Goal: Find specific fact: Find specific fact

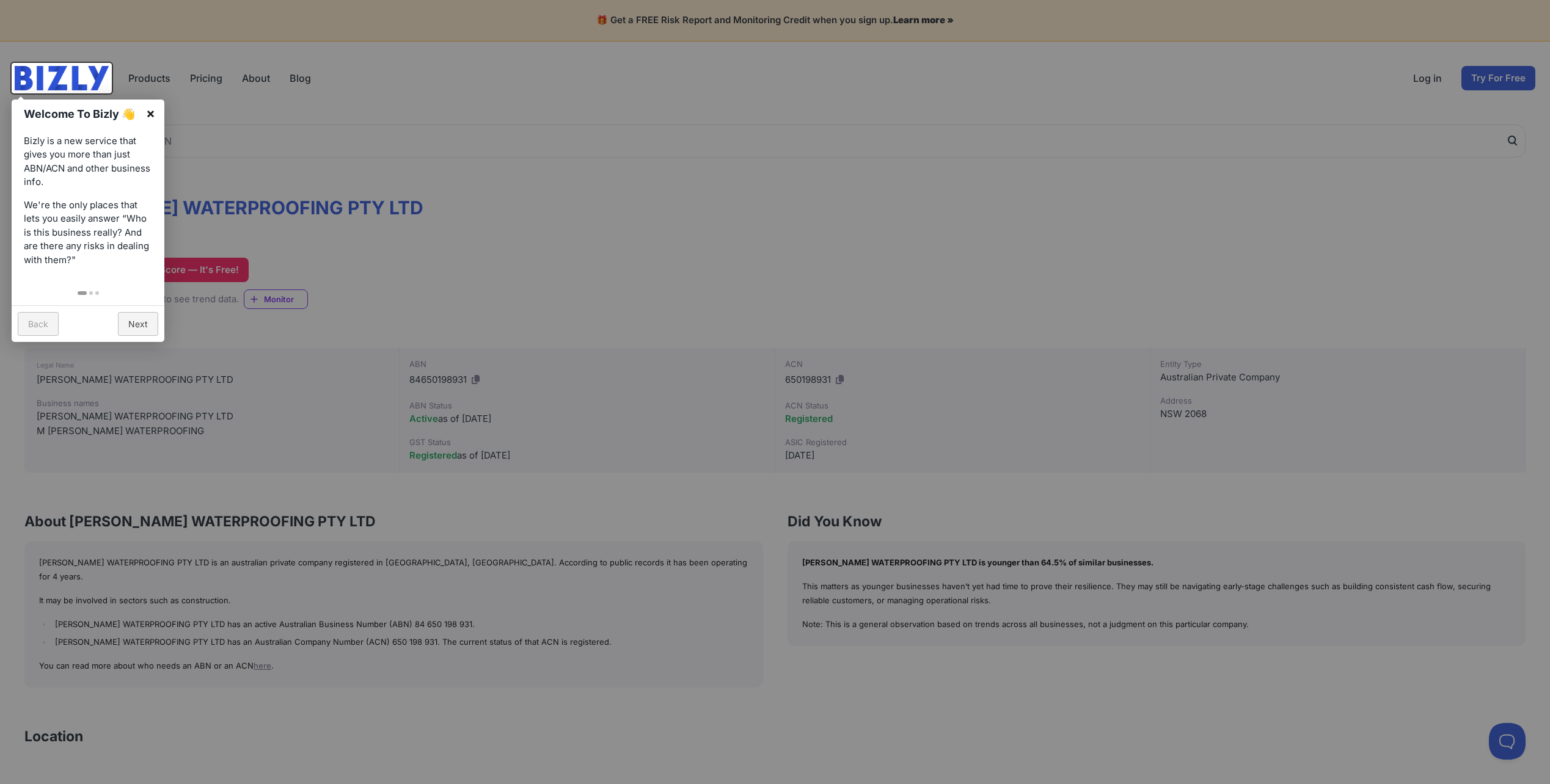
click at [150, 117] on link "×" at bounding box center [151, 113] width 27 height 27
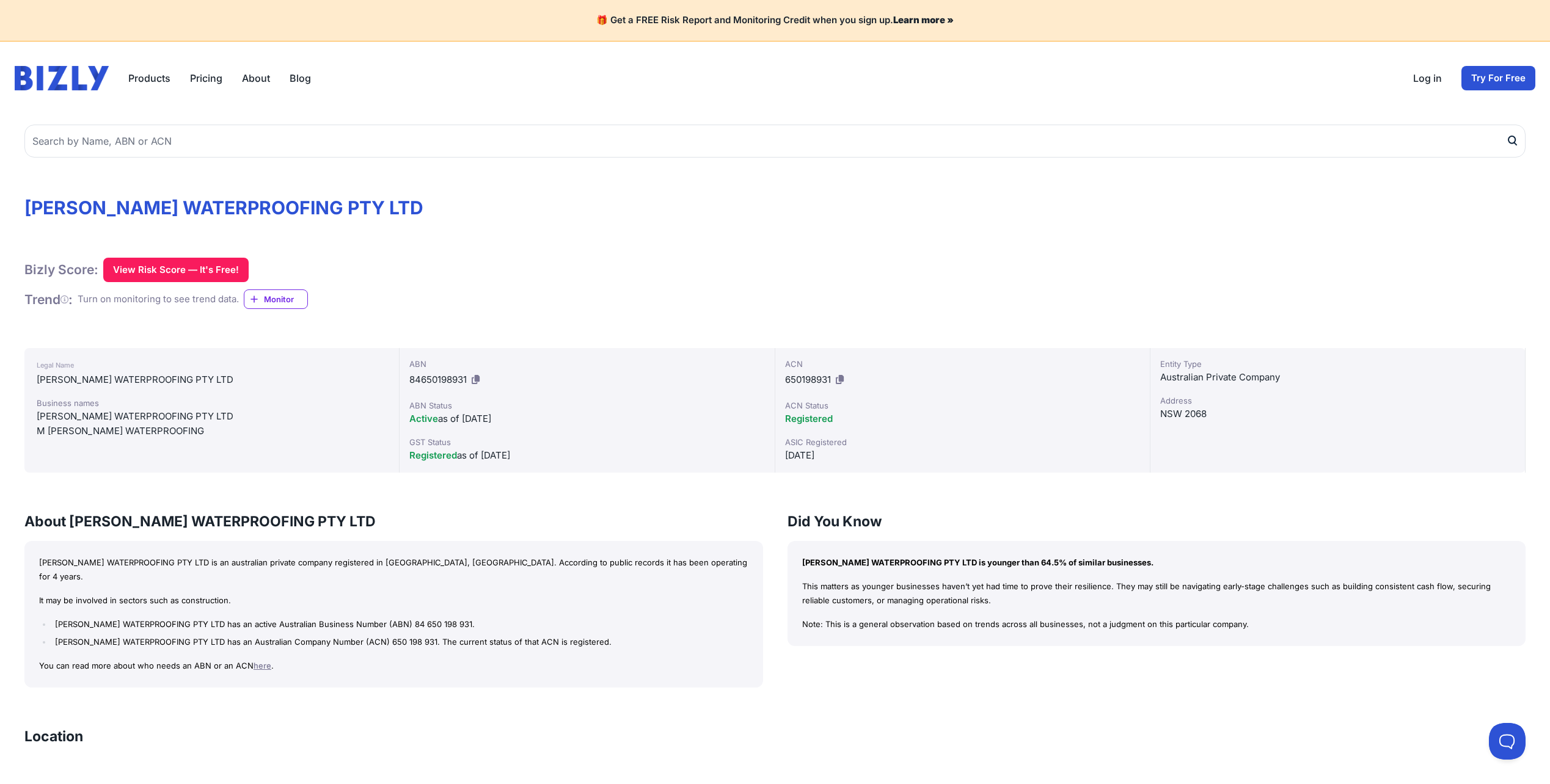
drag, startPoint x: 1285, startPoint y: 424, endPoint x: 844, endPoint y: 297, distance: 458.9
click at [844, 297] on div "[PERSON_NAME] WATERPROOFING PTY LTD Bizly Score: View Risk Score — It's Free! V…" at bounding box center [775, 790] width 1550 height 1351
click at [844, 297] on div "Bizly Score: View Risk Score — It's Free! View Risk Score — It's Free! Trend : …" at bounding box center [775, 283] width 1501 height 52
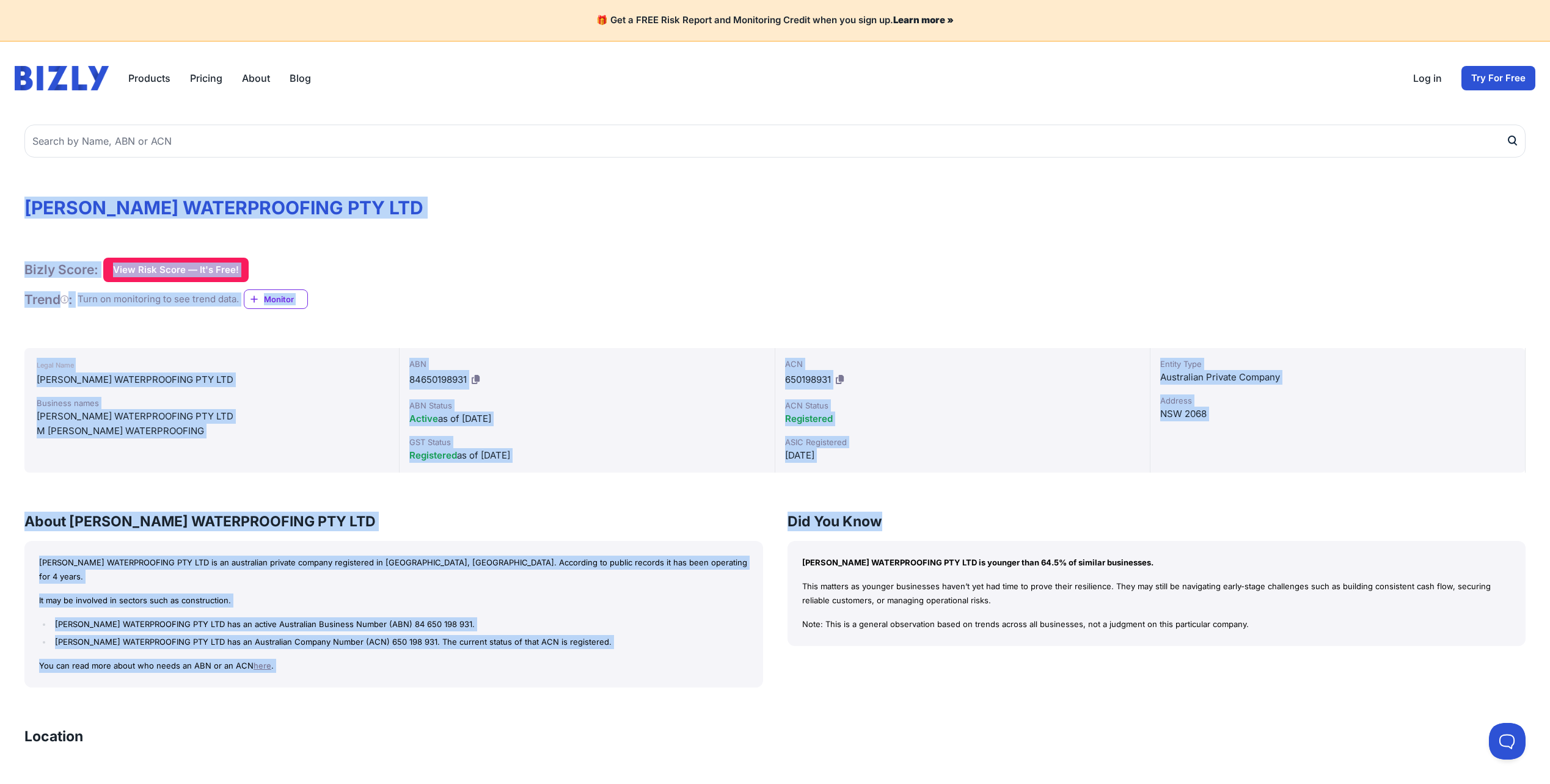
drag, startPoint x: 32, startPoint y: 194, endPoint x: 1307, endPoint y: 475, distance: 1305.6
click at [1307, 475] on div "[PERSON_NAME] WATERPROOFING PTY LTD Bizly Score: View Risk Score — It's Free! V…" at bounding box center [775, 790] width 1550 height 1351
drag, startPoint x: 1307, startPoint y: 475, endPoint x: 1234, endPoint y: 514, distance: 82.8
click at [1306, 476] on div "[PERSON_NAME] WATERPROOFING PTY LTD Bizly Score: View Risk Score — It's Free! V…" at bounding box center [775, 790] width 1550 height 1351
click at [69, 213] on h1 "[PERSON_NAME] WATERPROOFING PTY LTD" at bounding box center [775, 207] width 1501 height 22
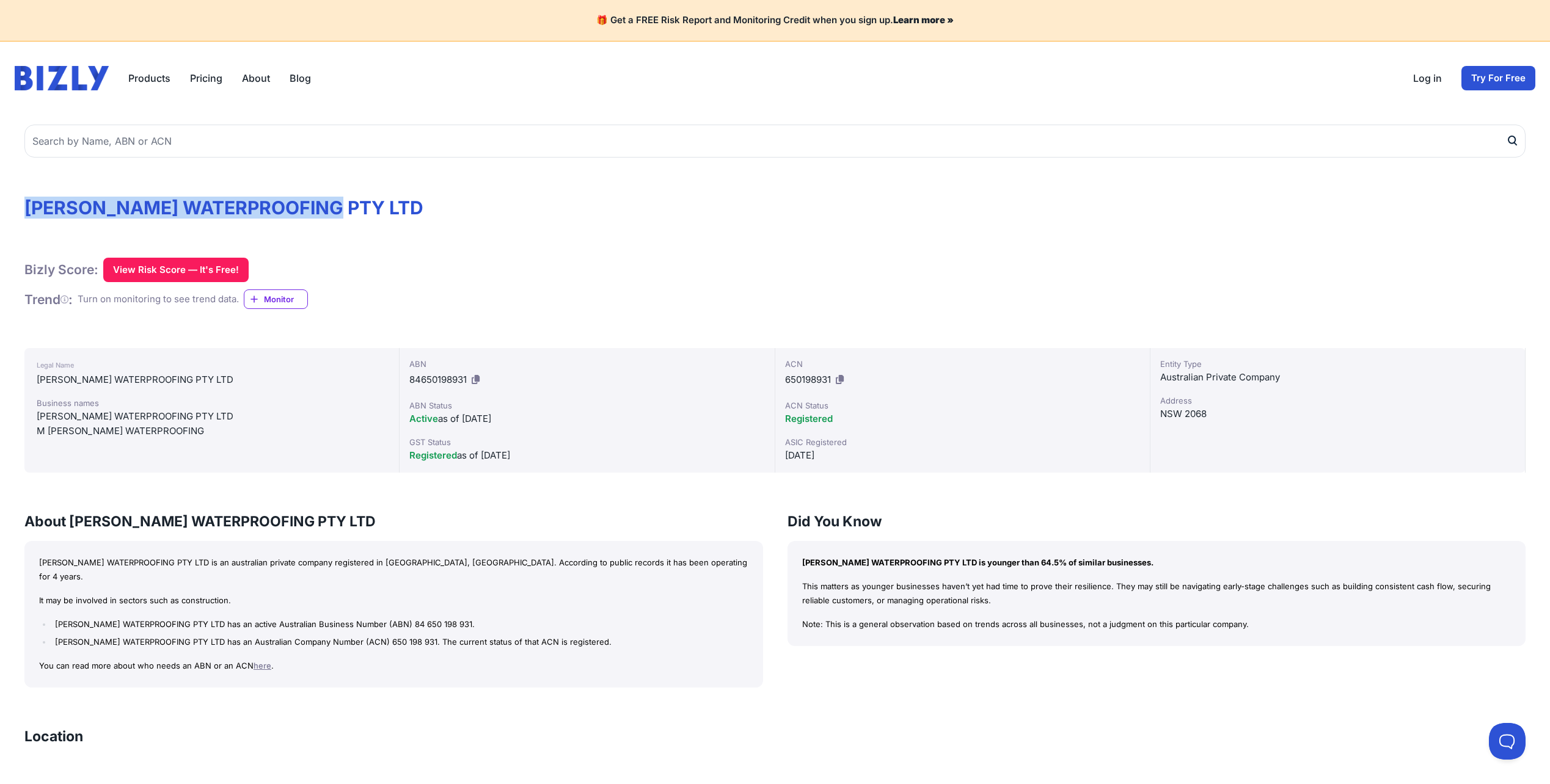
drag, startPoint x: 19, startPoint y: 198, endPoint x: 366, endPoint y: 204, distance: 347.1
click at [366, 204] on div "[PERSON_NAME] WATERPROOFING PTY LTD Bizly Score: View Risk Score — It's Free! V…" at bounding box center [775, 790] width 1550 height 1351
click at [366, 204] on h1 "[PERSON_NAME] WATERPROOFING PTY LTD" at bounding box center [775, 207] width 1501 height 22
drag, startPoint x: 354, startPoint y: 213, endPoint x: 21, endPoint y: 199, distance: 333.3
click at [21, 199] on div "[PERSON_NAME] WATERPROOFING PTY LTD Bizly Score: View Risk Score — It's Free! V…" at bounding box center [775, 790] width 1550 height 1351
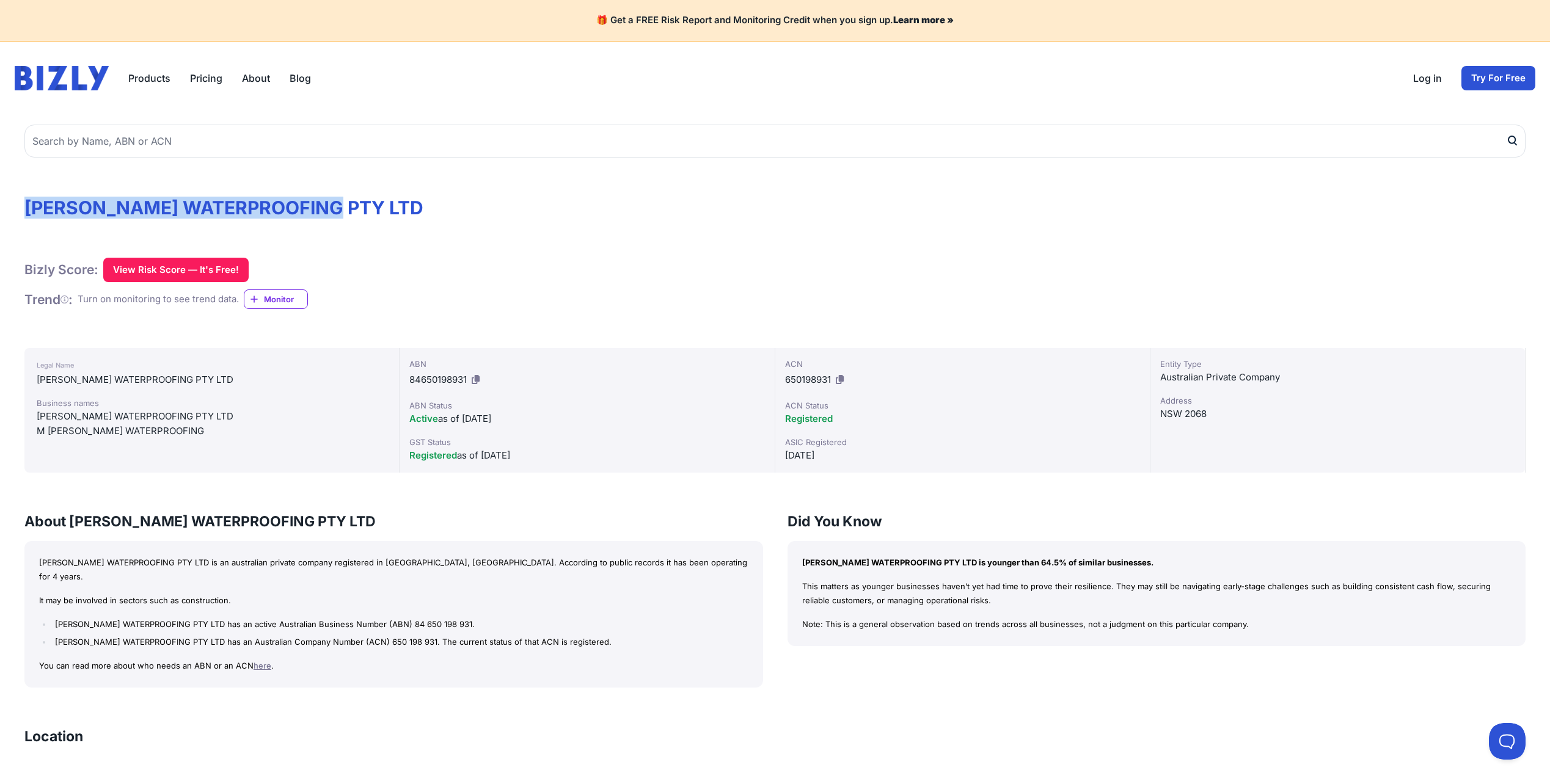
click at [25, 202] on h1 "[PERSON_NAME] WATERPROOFING PTY LTD" at bounding box center [775, 207] width 1501 height 22
drag, startPoint x: 25, startPoint y: 202, endPoint x: 532, endPoint y: 215, distance: 507.2
click at [532, 215] on h1 "[PERSON_NAME] WATERPROOFING PTY LTD" at bounding box center [775, 207] width 1501 height 22
click at [533, 215] on h1 "[PERSON_NAME] WATERPROOFING PTY LTD" at bounding box center [775, 207] width 1501 height 22
drag, startPoint x: 342, startPoint y: 193, endPoint x: -3, endPoint y: 213, distance: 345.6
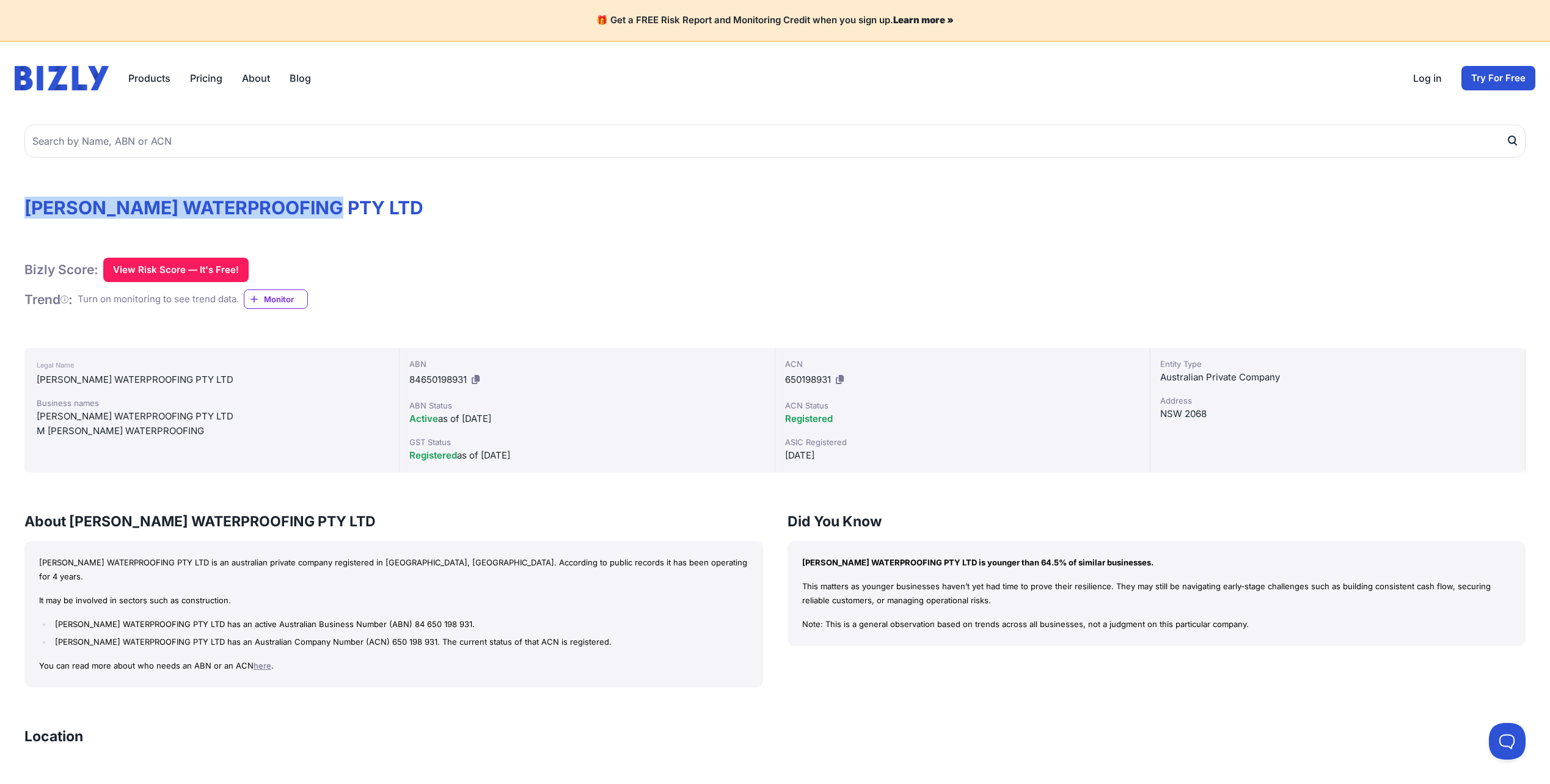
click at [0, 213] on html "🎁 Get a FREE Risk Report and Monitoring Credit when you sign up. Learn more » P…" at bounding box center [775, 776] width 1550 height 1553
drag, startPoint x: -3, startPoint y: 213, endPoint x: 97, endPoint y: 219, distance: 100.2
drag, startPoint x: 97, startPoint y: 219, endPoint x: 69, endPoint y: 199, distance: 34.4
click at [82, 199] on h1 "[PERSON_NAME] WATERPROOFING PTY LTD" at bounding box center [775, 207] width 1501 height 22
drag, startPoint x: 29, startPoint y: 208, endPoint x: 473, endPoint y: 199, distance: 444.1
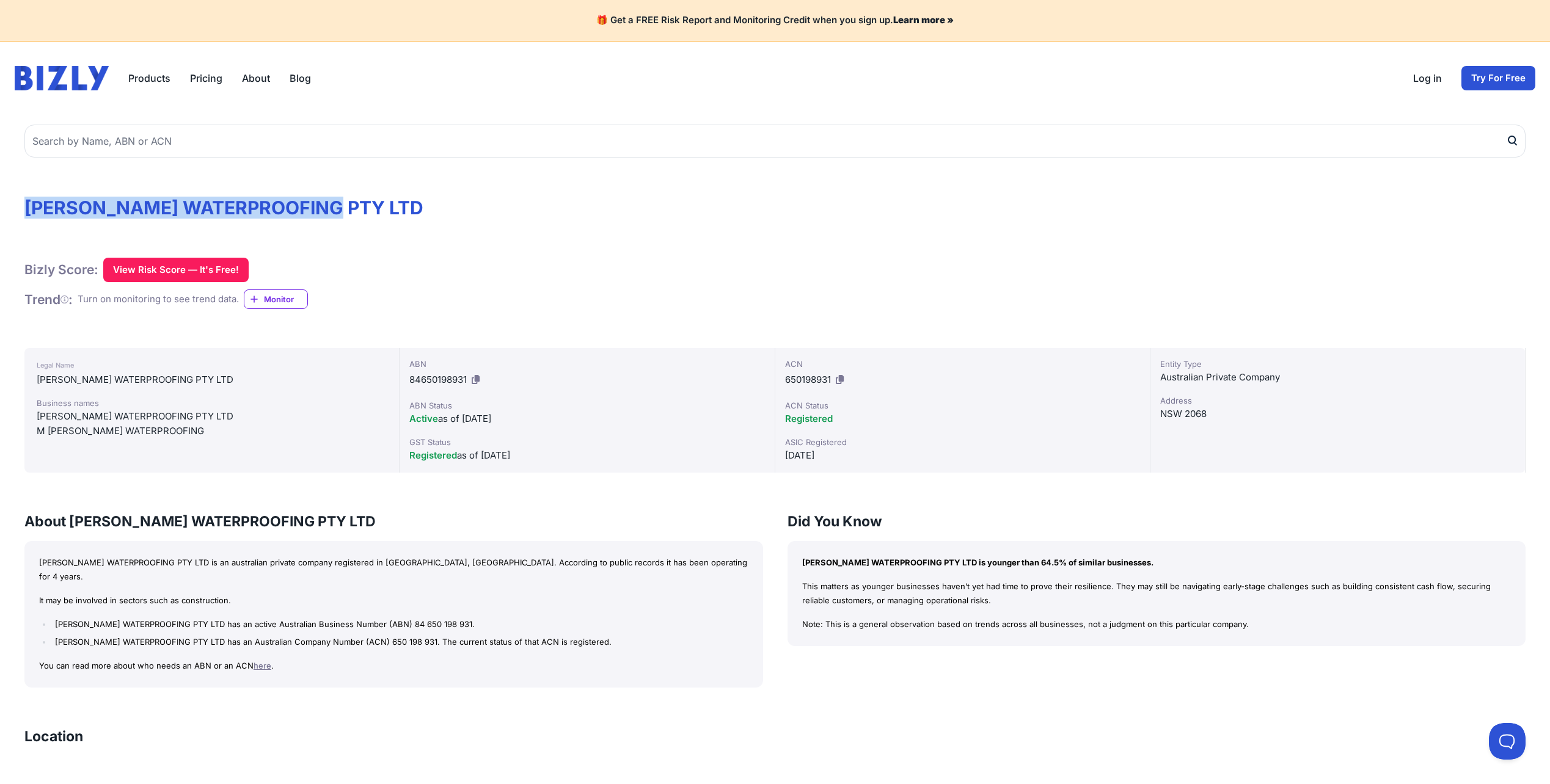
click at [473, 199] on h1 "[PERSON_NAME] WATERPROOFING PTY LTD" at bounding box center [775, 207] width 1501 height 22
copy h1 "[PERSON_NAME] WATERPROOFING PTY LTD"
click at [477, 217] on h1 "[PERSON_NAME] WATERPROOFING PTY LTD" at bounding box center [775, 207] width 1501 height 22
drag, startPoint x: 781, startPoint y: 383, endPoint x: 833, endPoint y: 383, distance: 52.0
click at [833, 383] on div "ACN 650198931 ACN Status Registered ASIC Registered [DATE]" at bounding box center [963, 410] width 376 height 125
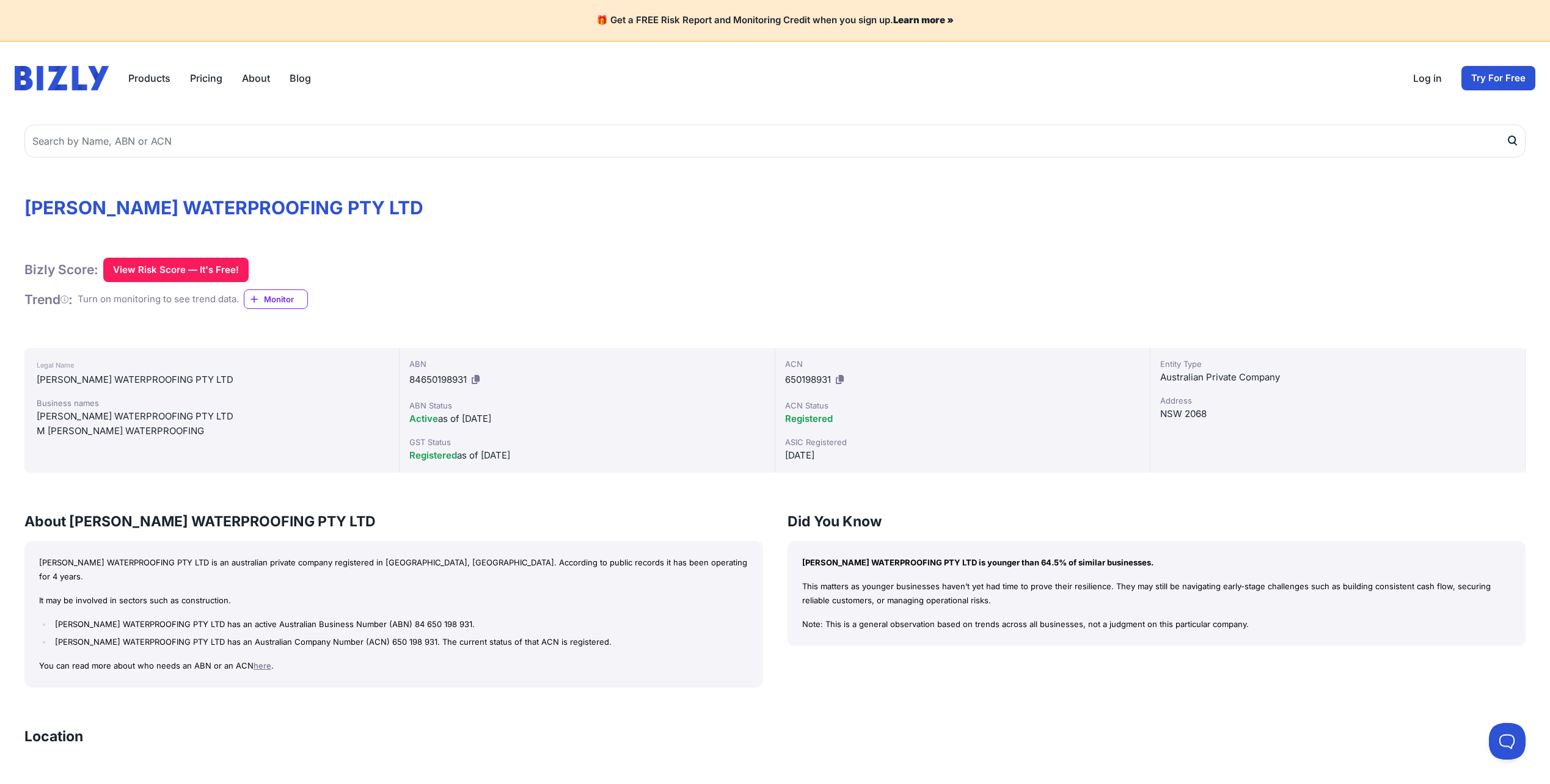
click at [407, 379] on div "ABN 84650198931 ABN Status Active as of [DATE] GST Status Registered as of [DAT…" at bounding box center [588, 410] width 376 height 125
drag, startPoint x: 407, startPoint y: 378, endPoint x: 474, endPoint y: 378, distance: 67.0
click at [474, 378] on div "ABN 84650198931 ABN Status Active as of [DATE] GST Status Registered as of [DAT…" at bounding box center [588, 410] width 376 height 125
copy div "84650198931"
